Goal: Transaction & Acquisition: Purchase product/service

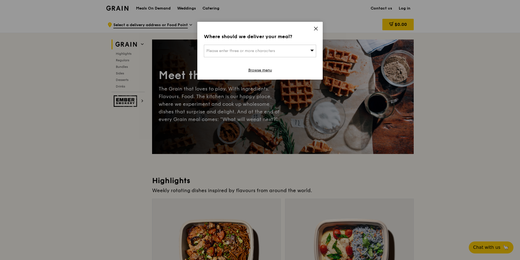
click at [308, 48] on div "Please enter three or more characters" at bounding box center [260, 51] width 112 height 13
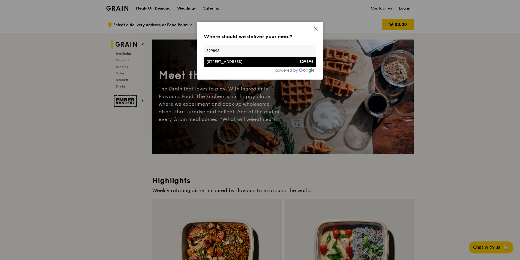
type input "529896"
click at [227, 65] on li "[STREET_ADDRESS] 529896" at bounding box center [260, 62] width 112 height 10
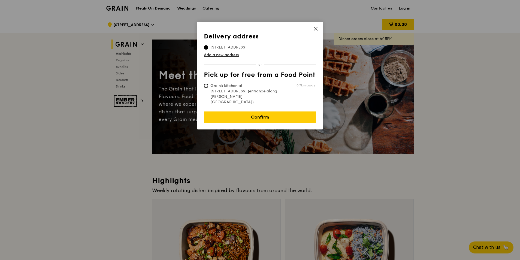
click at [242, 87] on span "Grain's kitchen at [STREET_ADDRESS] (entrance along [PERSON_NAME][GEOGRAPHIC_DA…" at bounding box center [244, 94] width 81 height 22
click at [208, 87] on input "Grain's kitchen at [STREET_ADDRESS] (entrance along [PERSON_NAME][GEOGRAPHIC_DA…" at bounding box center [206, 86] width 4 height 4
radio input "true"
click at [210, 47] on span "[STREET_ADDRESS]" at bounding box center [228, 47] width 49 height 5
click at [208, 47] on input "[STREET_ADDRESS]" at bounding box center [206, 47] width 4 height 4
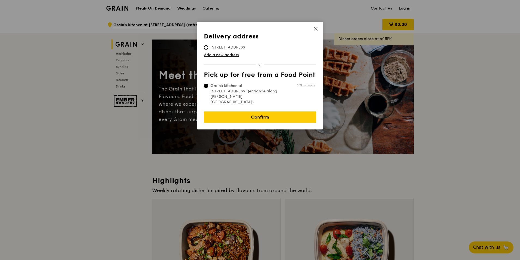
radio input "true"
click at [253, 113] on div "Delivery address Pick up for free from a Food Point Delivery address [STREET_AD…" at bounding box center [259, 76] width 125 height 108
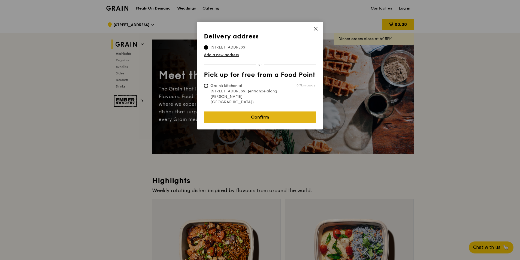
click at [259, 111] on link "Confirm" at bounding box center [260, 116] width 112 height 11
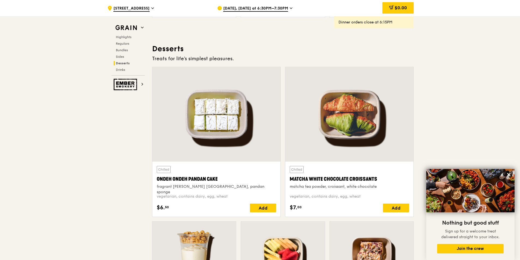
scroll to position [1715, 0]
